Goal: Find specific page/section: Find specific page/section

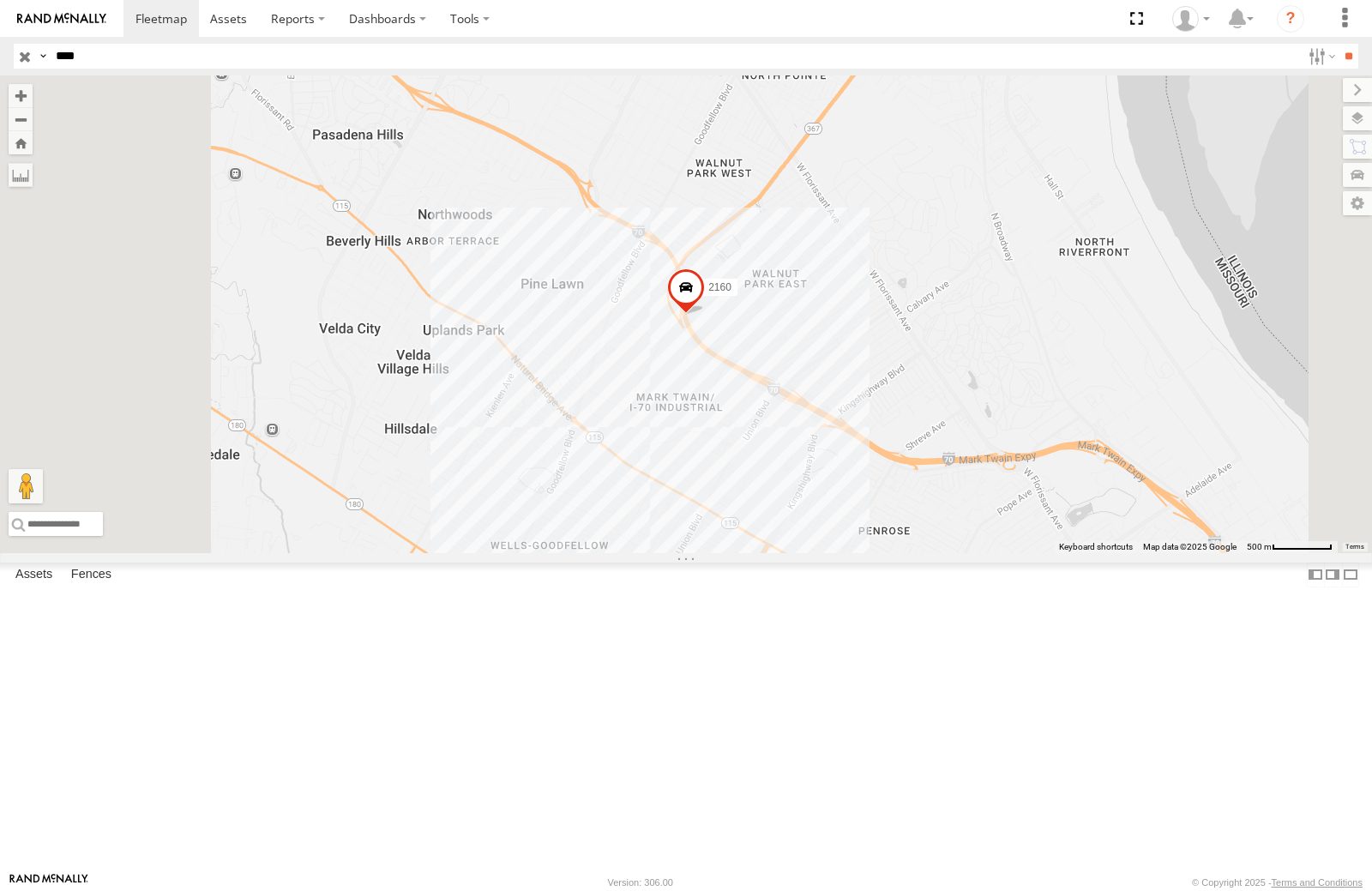
drag, startPoint x: 117, startPoint y: 66, endPoint x: 0, endPoint y: 37, distance: 120.5
click at [0, 37] on body at bounding box center [686, 445] width 1372 height 891
type input "****"
click at [1339, 44] on input "**" at bounding box center [1348, 56] width 20 height 25
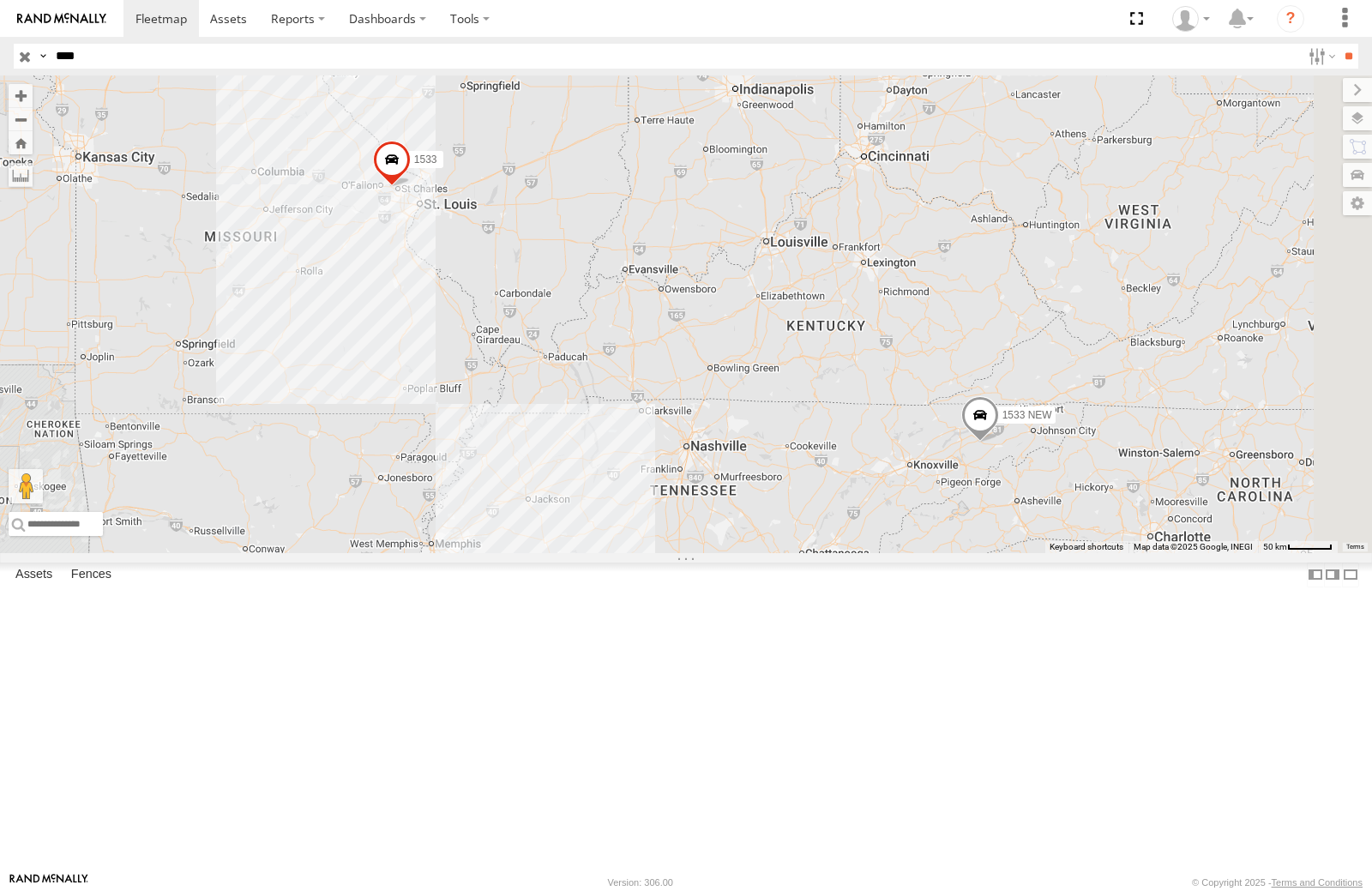
click at [0, 0] on link at bounding box center [0, 0] width 0 height 0
click at [0, 0] on div "1533 NEW" at bounding box center [0, 0] width 0 height 0
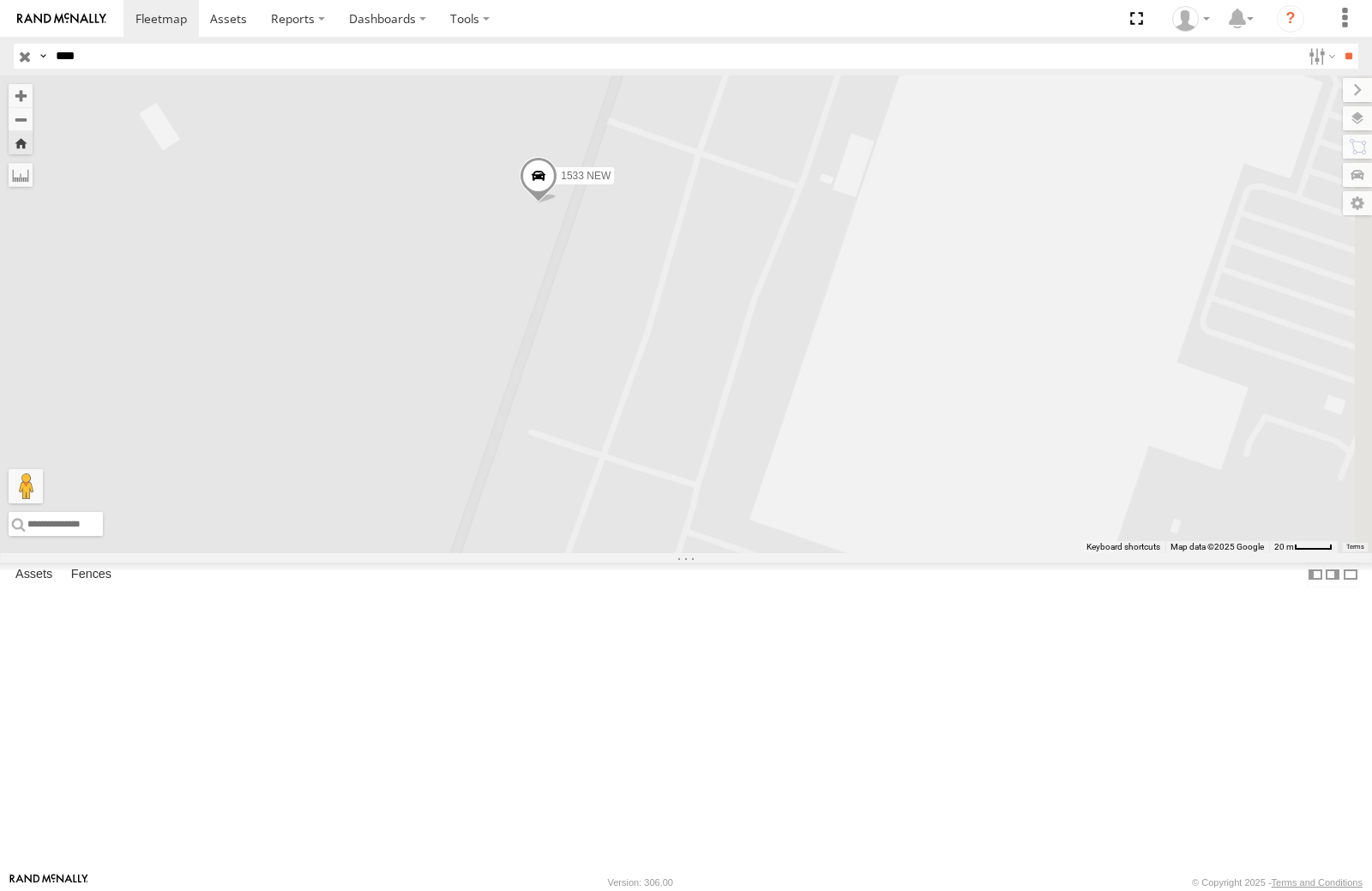
drag, startPoint x: 943, startPoint y: 432, endPoint x: 805, endPoint y: 328, distance: 172.8
click at [614, 184] on label "1533 NEW" at bounding box center [581, 176] width 67 height 17
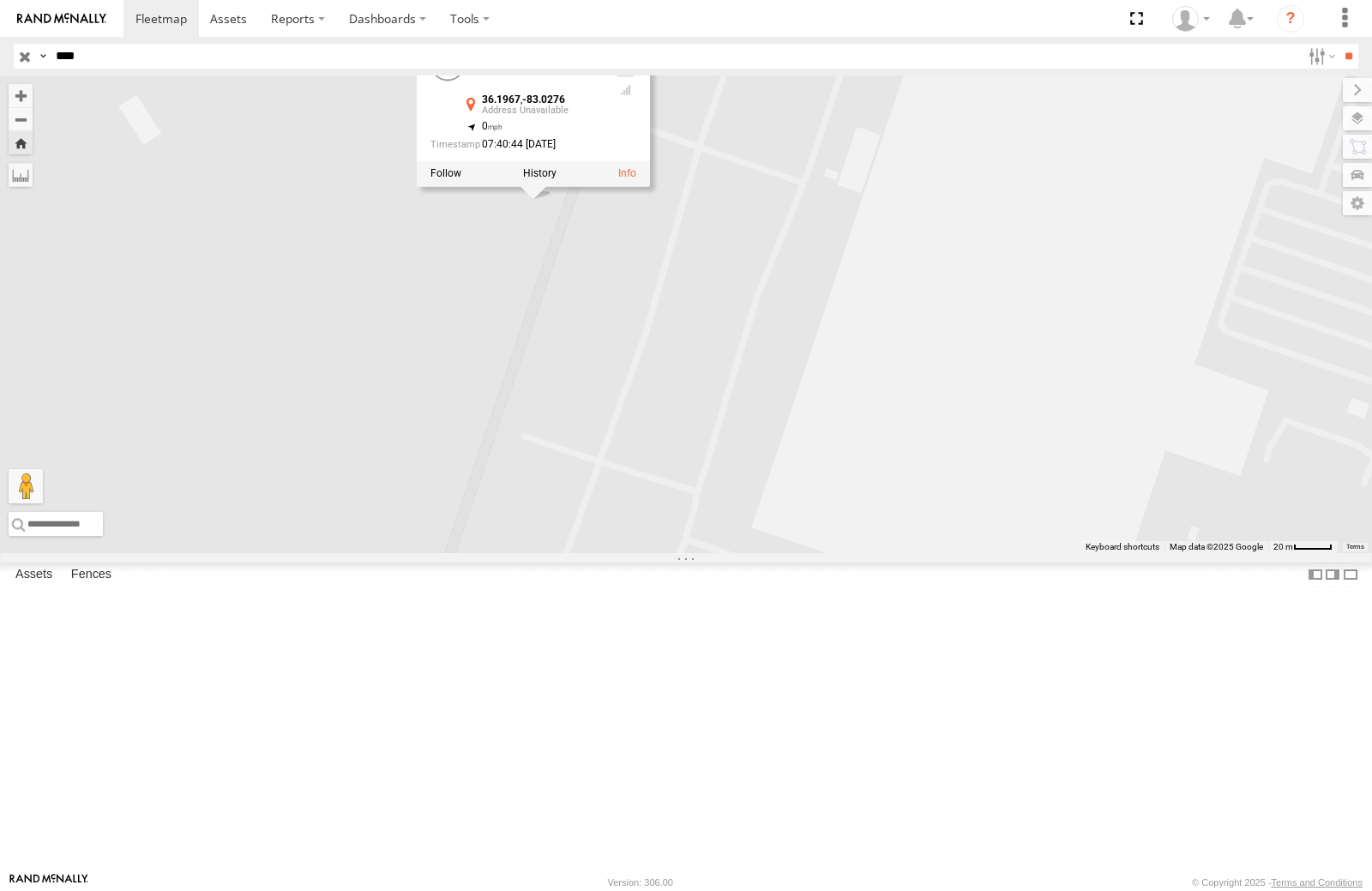
click at [0, 0] on span "Overlays" at bounding box center [0, 0] width 0 height 0
click at [1309, 113] on label at bounding box center [1340, 118] width 63 height 24
click at [0, 0] on span "Basemaps" at bounding box center [0, 0] width 0 height 0
click at [0, 0] on div "Satellite + Roadmap" at bounding box center [0, 0] width 0 height 0
click at [0, 0] on span "Satellite + Roadmap" at bounding box center [0, 0] width 0 height 0
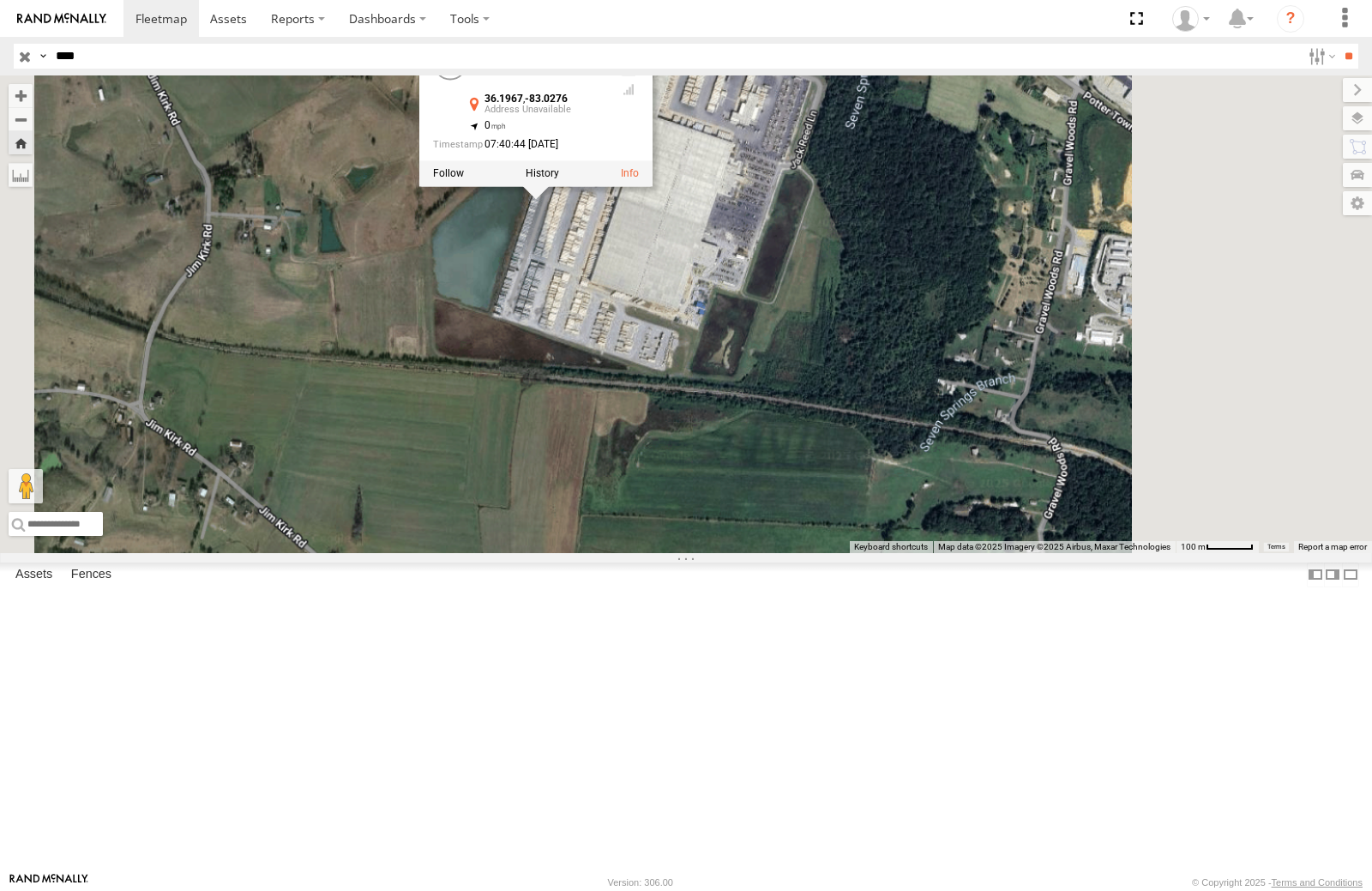
drag, startPoint x: 892, startPoint y: 321, endPoint x: 748, endPoint y: 364, distance: 150.3
click at [748, 364] on div "1533 NEW 1533 NEW All Assets 36.1967 , -83.0276 0 07:40:44 08/29/2025" at bounding box center [686, 314] width 1372 height 478
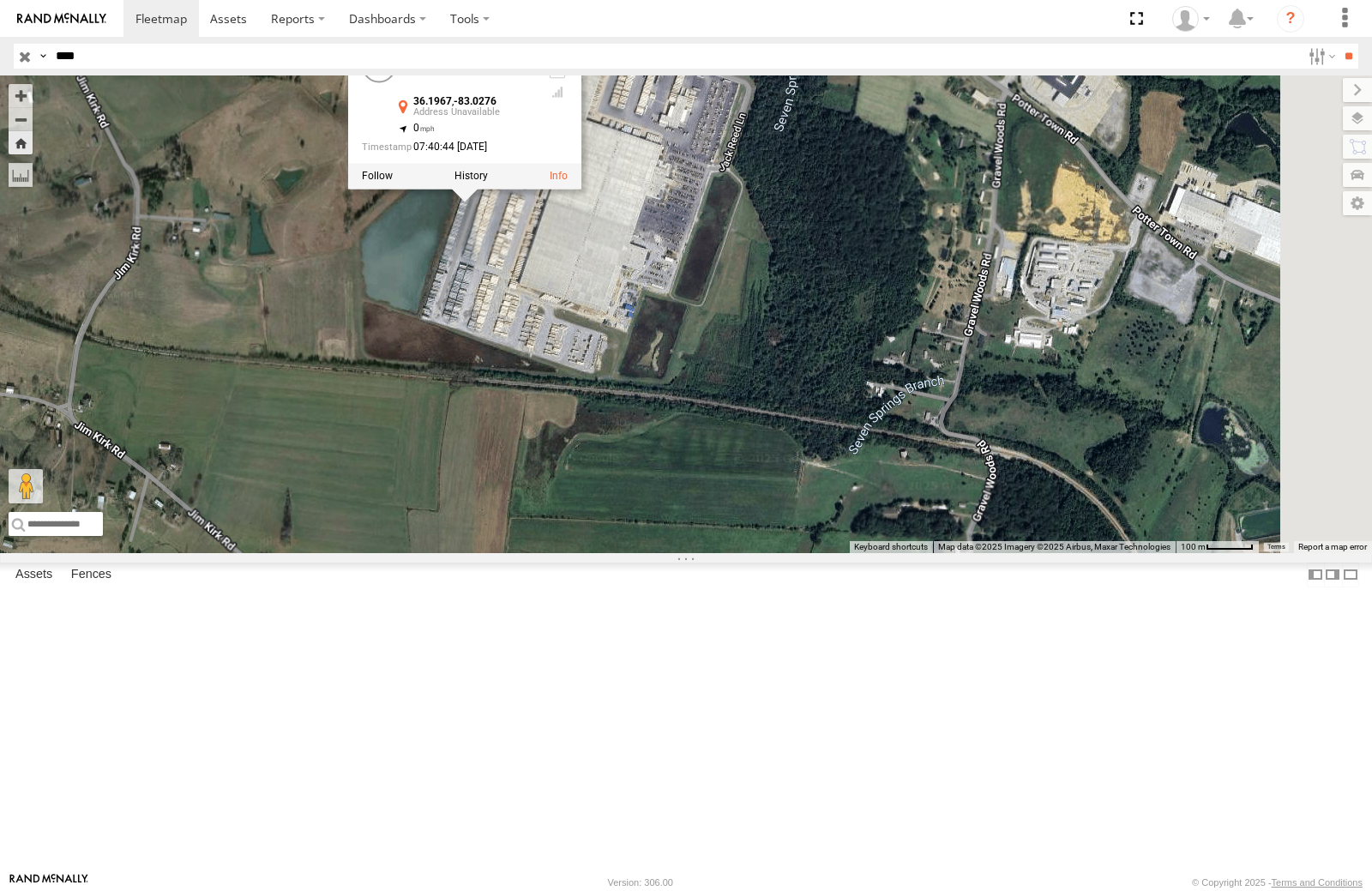
drag, startPoint x: 918, startPoint y: 360, endPoint x: 897, endPoint y: 356, distance: 21.4
click at [917, 360] on div "1533 NEW 1533 NEW All Assets 36.1967 , -83.0276 0 07:40:44 08/29/2025" at bounding box center [686, 314] width 1372 height 478
click at [552, 467] on div "1533 NEW 1533 NEW All Assets 36.1967 , -83.0276 0 07:40:44 08/29/2025" at bounding box center [686, 314] width 1372 height 478
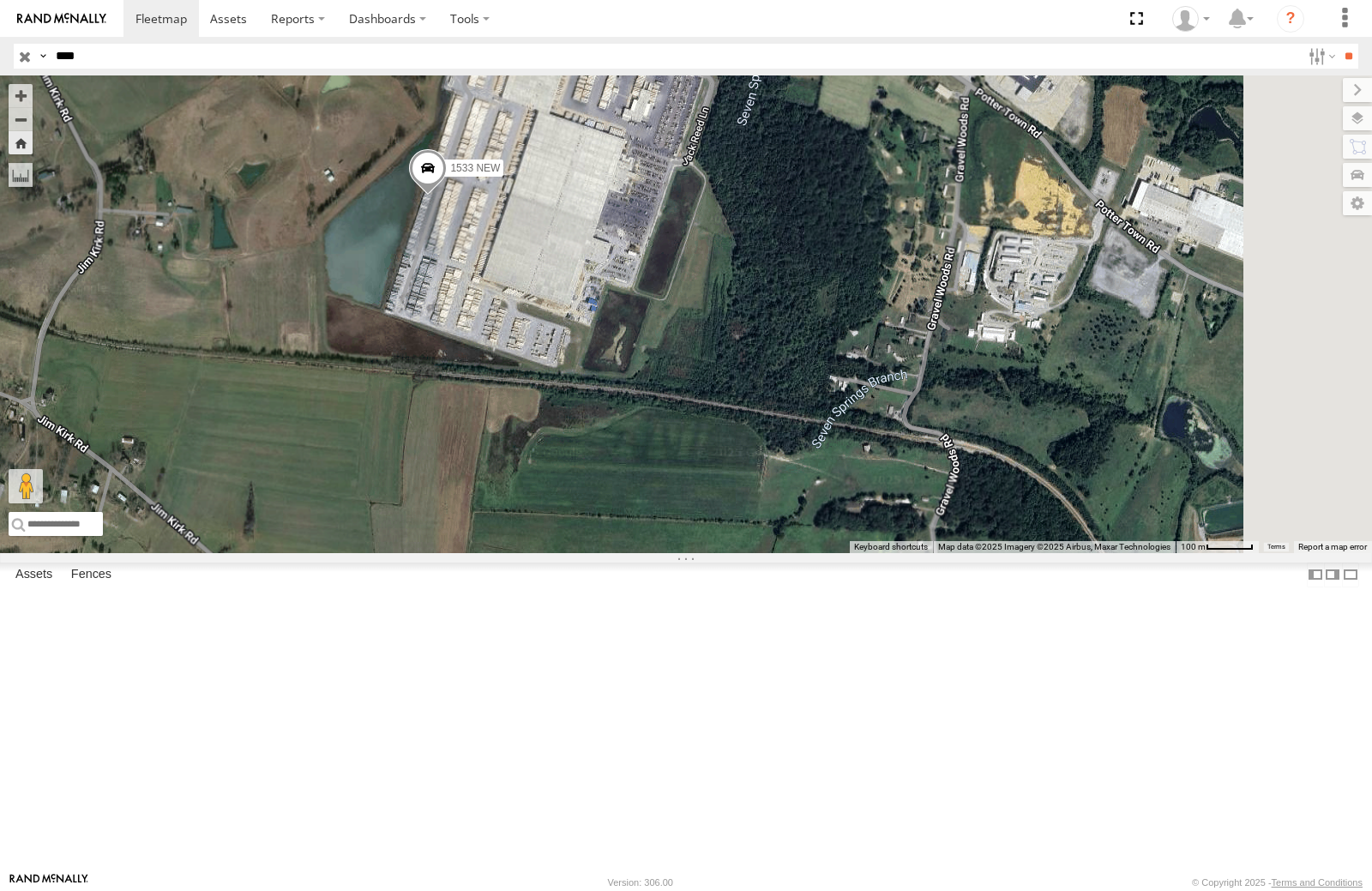
drag, startPoint x: 769, startPoint y: 269, endPoint x: 731, endPoint y: 267, distance: 38.1
click at [731, 267] on div "1533 NEW" at bounding box center [686, 314] width 1372 height 478
drag, startPoint x: 7, startPoint y: 548, endPoint x: 81, endPoint y: 521, distance: 78.8
click at [0, 0] on div "1533 NEW All Assets 36.1967 -83.0276 1533 All Assets Harry S Truman Rd St Charl…" at bounding box center [0, 0] width 0 height 0
